Goal: Task Accomplishment & Management: Use online tool/utility

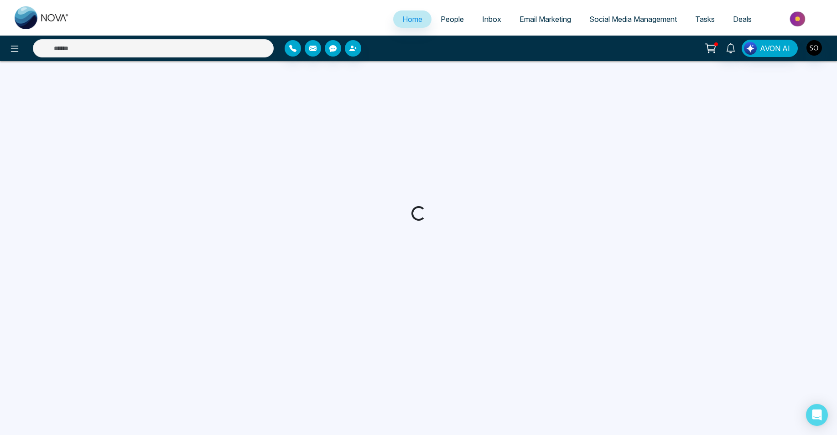
select select "*"
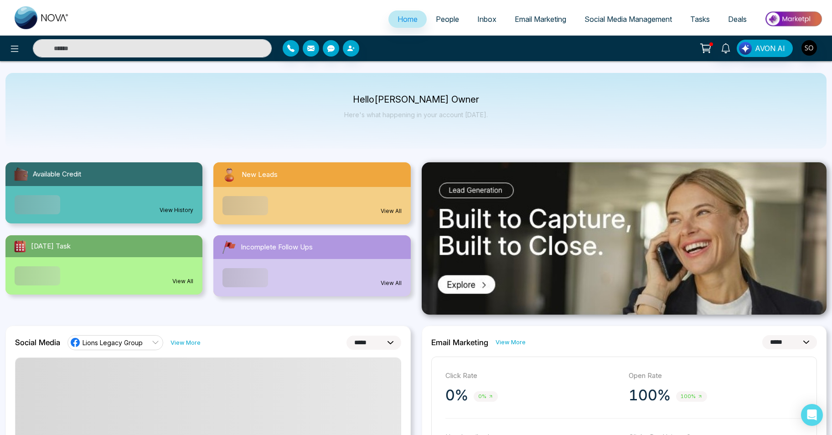
click at [396, 209] on link "View All" at bounding box center [391, 211] width 21 height 8
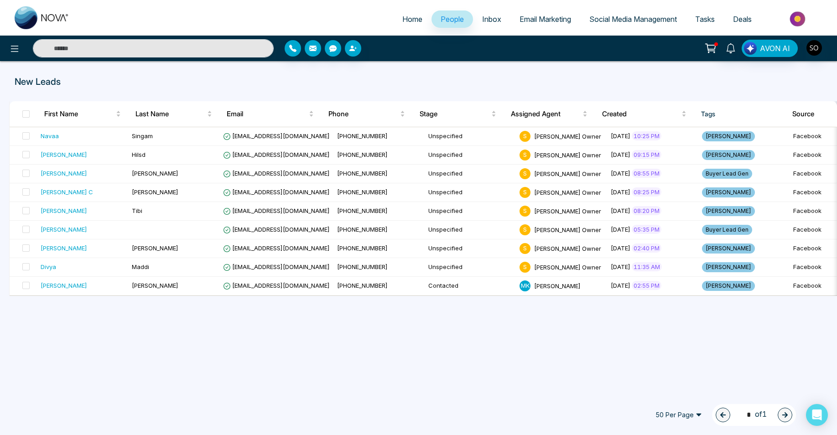
click at [447, 14] on link "People" at bounding box center [451, 18] width 41 height 17
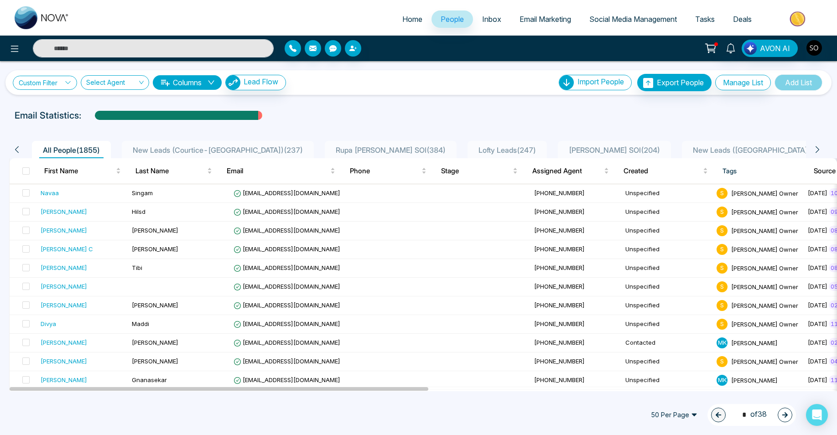
click at [59, 81] on link "Custom Filter" at bounding box center [45, 83] width 64 height 14
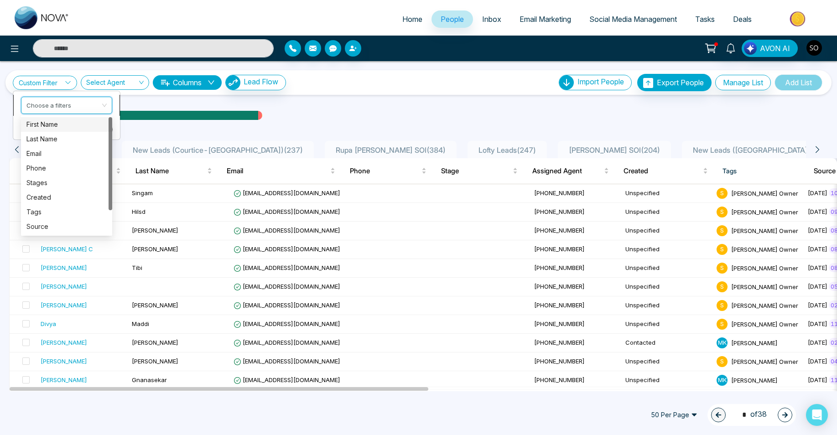
click at [60, 99] on input "search" at bounding box center [63, 104] width 74 height 14
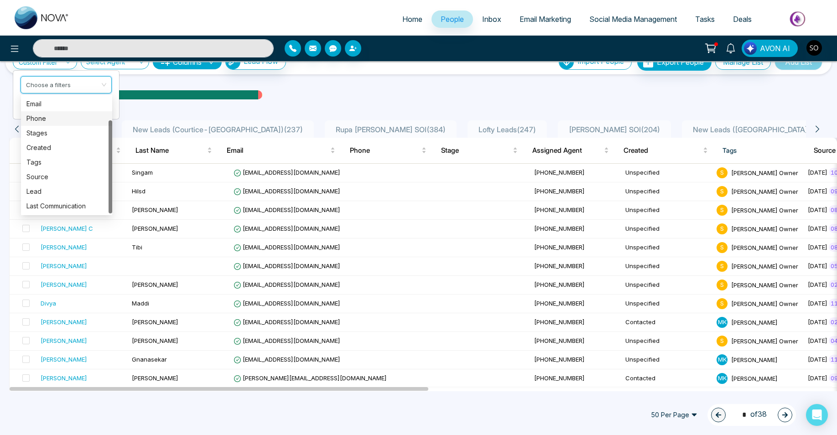
scroll to position [31, 0]
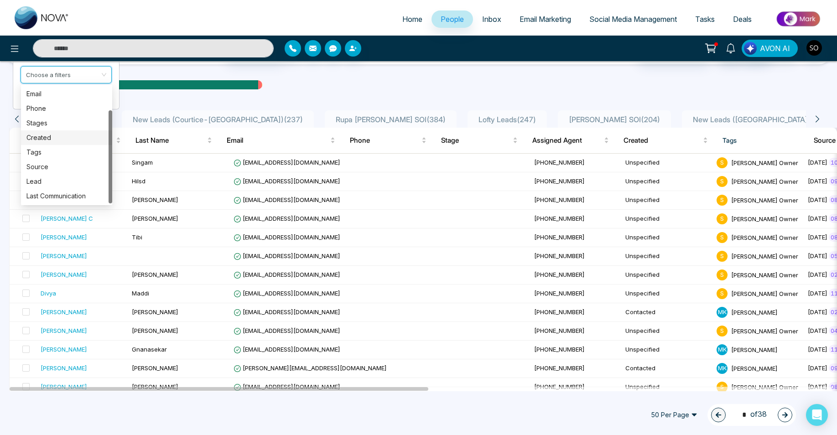
click at [61, 139] on div "Created" at bounding box center [66, 138] width 80 height 10
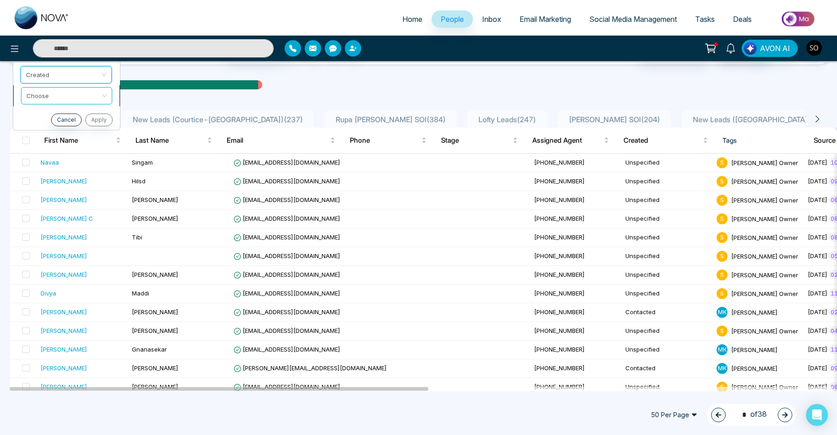
click at [62, 103] on span at bounding box center [63, 96] width 74 height 16
click at [75, 113] on div "was less than" at bounding box center [66, 115] width 80 height 10
click at [52, 115] on input at bounding box center [39, 116] width 36 height 17
click at [68, 115] on input "search" at bounding box center [83, 116] width 33 height 14
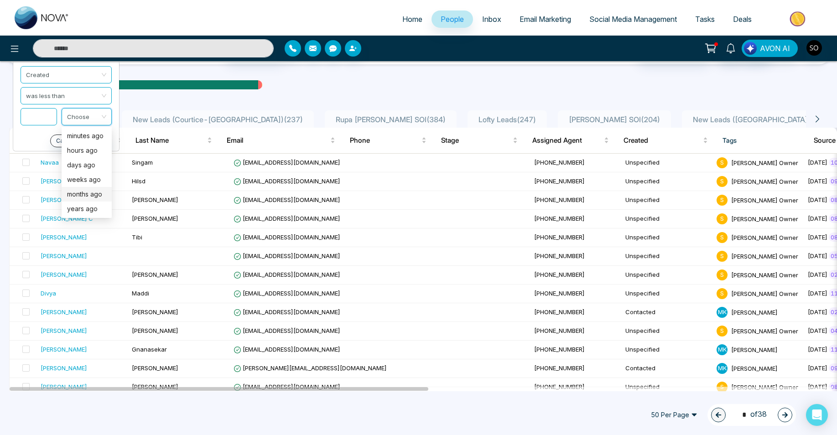
click at [85, 191] on div "months ago" at bounding box center [86, 194] width 39 height 10
click at [49, 115] on input at bounding box center [39, 116] width 36 height 17
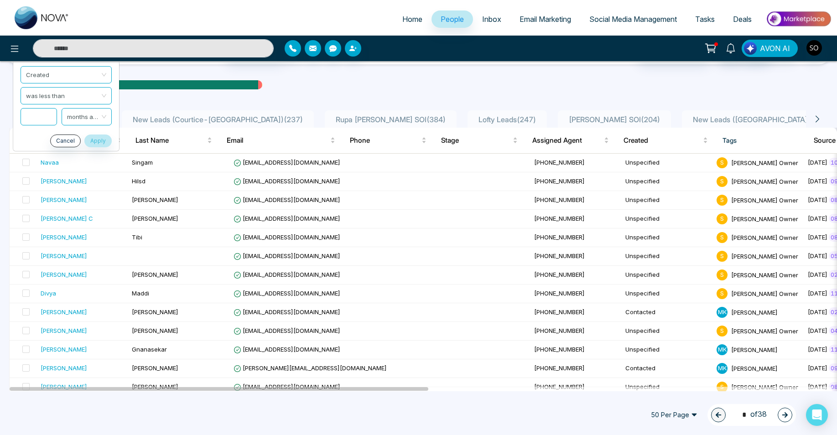
type input "*"
click at [101, 140] on button "Apply" at bounding box center [97, 141] width 27 height 13
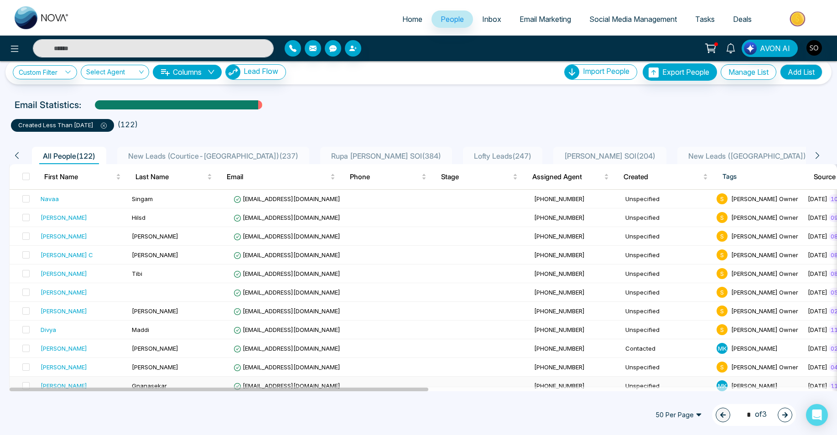
scroll to position [0, 0]
